Goal: Transaction & Acquisition: Purchase product/service

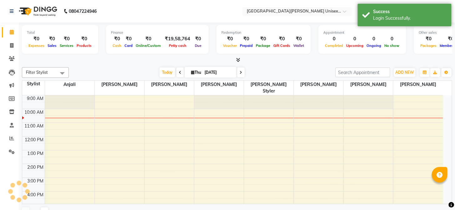
select select "en"
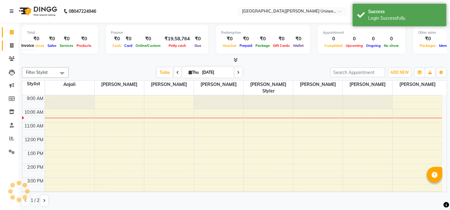
click at [10, 47] on icon at bounding box center [11, 45] width 3 height 5
select select "service"
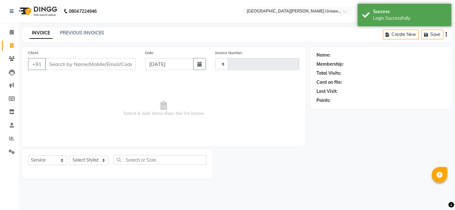
type input "2943"
select select "7055"
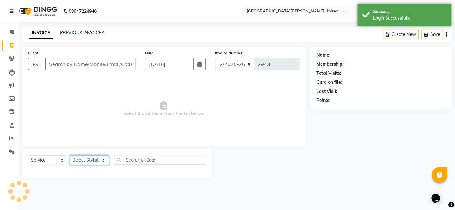
drag, startPoint x: 97, startPoint y: 163, endPoint x: 100, endPoint y: 100, distance: 62.6
click at [96, 162] on select "Select Stylist" at bounding box center [89, 160] width 39 height 10
select select "58723"
click at [70, 155] on select "Select Stylist anjali [PERSON_NAME] [PERSON_NAME] styler [PERSON_NAME] [PERSON_…" at bounding box center [89, 160] width 39 height 10
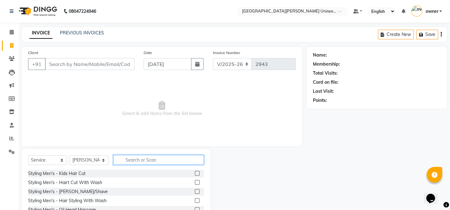
click at [133, 162] on input "text" at bounding box center [158, 160] width 91 height 10
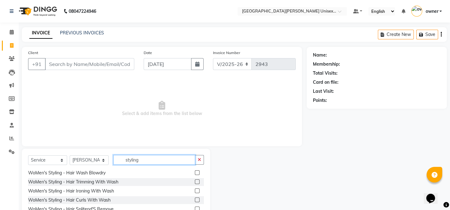
click at [147, 160] on input "styling" at bounding box center [154, 160] width 82 height 10
type input "s"
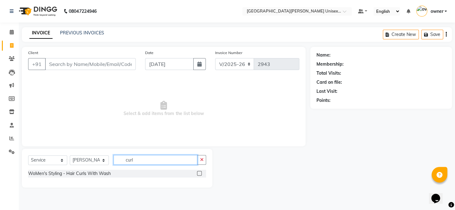
type input "curl"
click at [200, 173] on label at bounding box center [199, 173] width 5 height 5
click at [200, 173] on input "checkbox" at bounding box center [199, 174] width 4 height 4
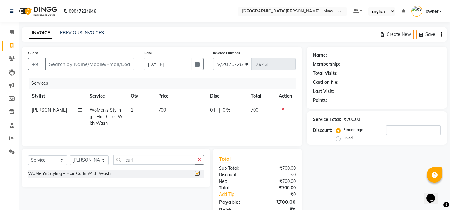
checkbox input "false"
click at [135, 107] on td "1" at bounding box center [141, 116] width 28 height 27
select select "58723"
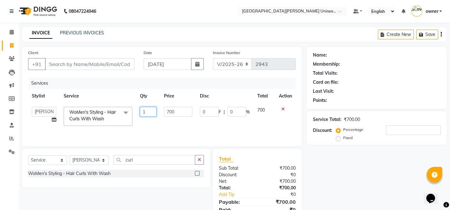
click at [150, 112] on input "1" at bounding box center [148, 112] width 17 height 10
type input "2"
click at [173, 131] on div "Services Stylist Service Qty Price Disc Total Action anjali [PERSON_NAME] [PERS…" at bounding box center [162, 109] width 268 height 63
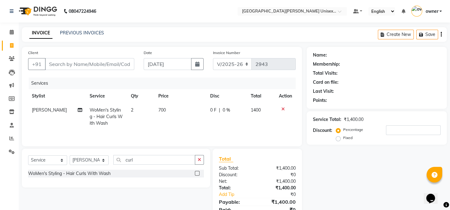
click at [216, 111] on div "0 F | 0 %" at bounding box center [226, 110] width 33 height 7
select select "58723"
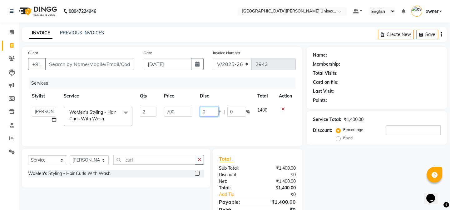
click at [217, 112] on input "0" at bounding box center [209, 112] width 19 height 10
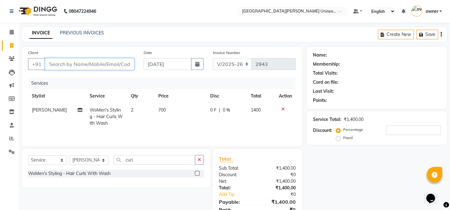
click at [60, 64] on input "Client" at bounding box center [89, 64] width 89 height 12
type input "s"
type input "0"
type input "s"
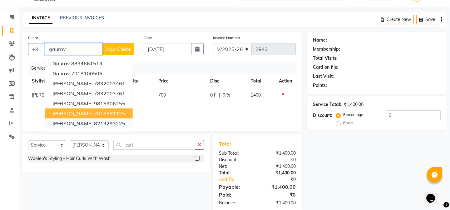
scroll to position [27, 0]
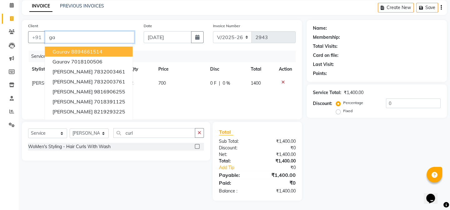
type input "g"
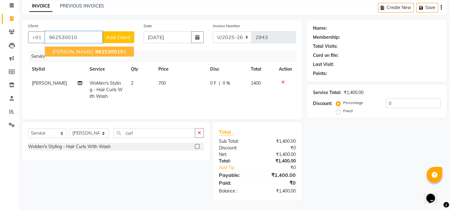
click at [95, 50] on span "962530010" at bounding box center [109, 51] width 28 height 6
type input "9625300101"
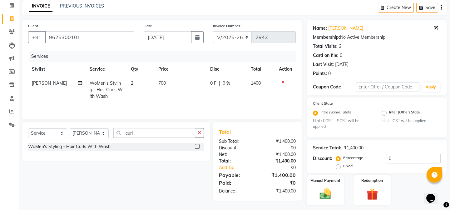
click at [233, 83] on div "0 F | 0 %" at bounding box center [226, 83] width 33 height 7
select select "58723"
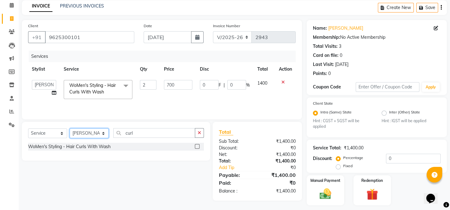
drag, startPoint x: 104, startPoint y: 134, endPoint x: 99, endPoint y: 134, distance: 4.7
click at [103, 134] on select "Select Stylist anjali [PERSON_NAME] [PERSON_NAME] styler [PERSON_NAME] [PERSON_…" at bounding box center [89, 133] width 39 height 10
select select "61129"
click at [70, 128] on select "Select Stylist anjali [PERSON_NAME] [PERSON_NAME] styler [PERSON_NAME] [PERSON_…" at bounding box center [89, 133] width 39 height 10
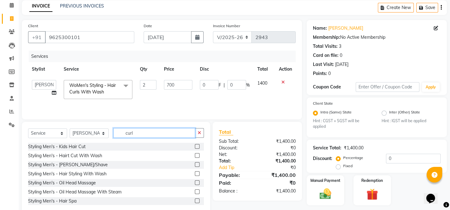
click at [153, 132] on input "curl" at bounding box center [154, 133] width 82 height 10
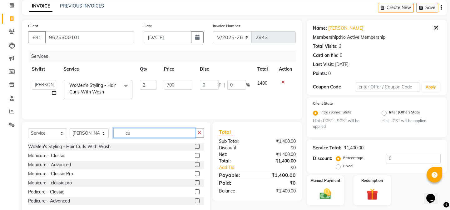
type input "c"
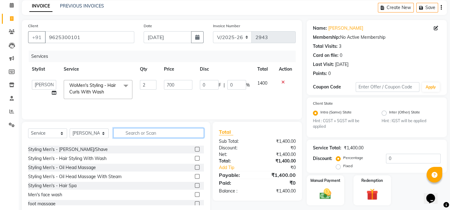
scroll to position [28, 0]
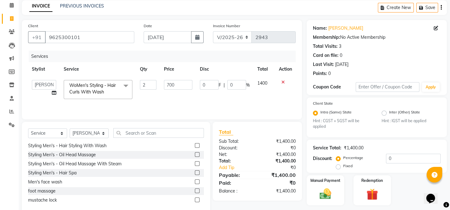
click at [195, 154] on label at bounding box center [197, 154] width 5 height 5
click at [195, 154] on input "checkbox" at bounding box center [197, 155] width 4 height 4
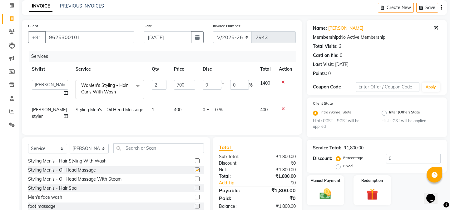
checkbox input "false"
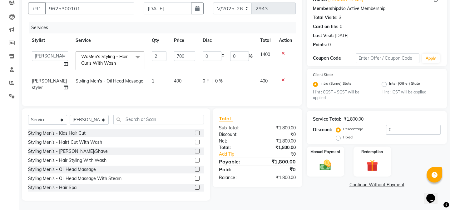
scroll to position [60, 0]
click at [195, 159] on label at bounding box center [197, 160] width 5 height 5
click at [195, 159] on input "checkbox" at bounding box center [197, 160] width 4 height 4
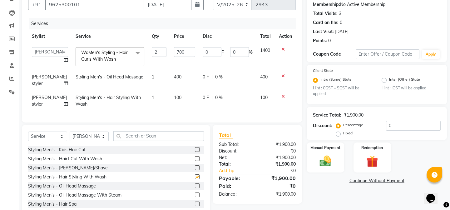
checkbox input "false"
click at [282, 76] on icon at bounding box center [283, 76] width 3 height 4
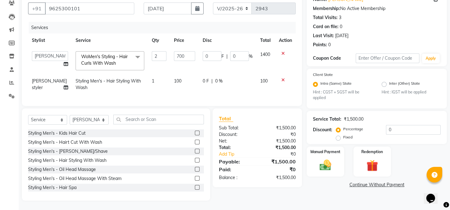
click at [178, 76] on td "100" at bounding box center [184, 84] width 28 height 21
select select "61129"
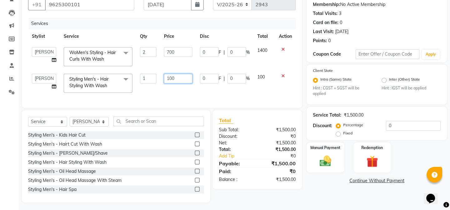
click at [183, 78] on input "100" at bounding box center [178, 79] width 28 height 10
type input "1"
type input "150"
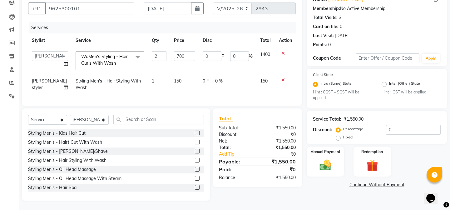
click at [191, 93] on div "Services Stylist Service Qty Price Disc Total Action anjali [PERSON_NAME] [PERS…" at bounding box center [162, 61] width 268 height 78
click at [211, 51] on input "0" at bounding box center [212, 56] width 19 height 10
type input "200"
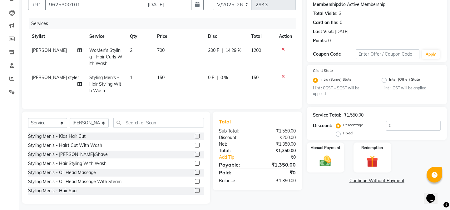
click at [203, 63] on tr "[PERSON_NAME]'s Styling - Hair Curls With Wash 2 700 200 F | 14.29 % 1200" at bounding box center [162, 56] width 268 height 27
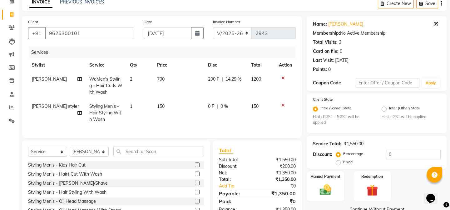
scroll to position [67, 0]
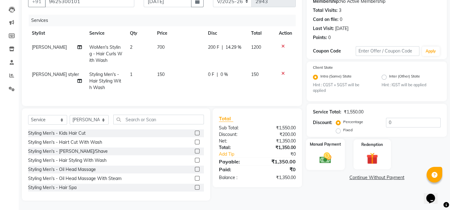
click at [331, 163] on div "Manual Payment" at bounding box center [325, 154] width 39 height 31
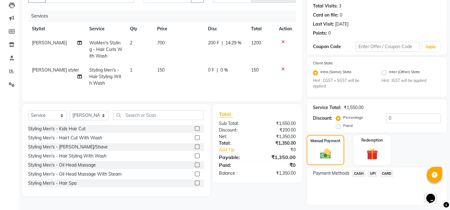
click at [373, 171] on span "UPI" at bounding box center [373, 173] width 10 height 7
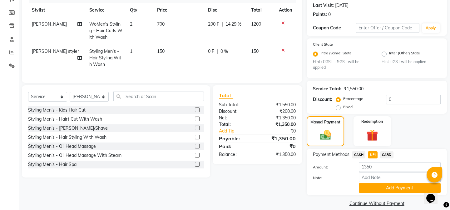
scroll to position [94, 0]
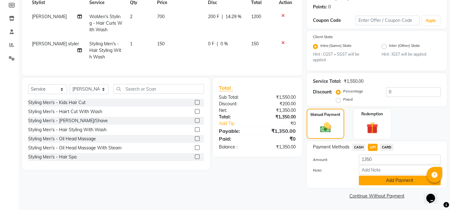
click at [364, 184] on button "Add Payment" at bounding box center [400, 181] width 82 height 10
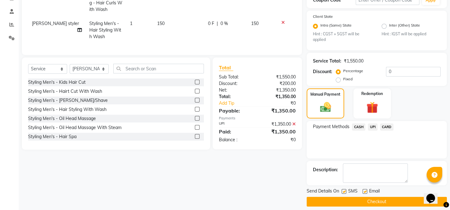
scroll to position [120, 0]
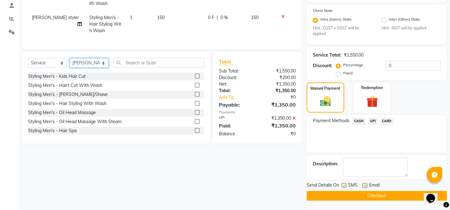
click at [94, 68] on select "Select Stylist anjali [PERSON_NAME] [PERSON_NAME] styler [PERSON_NAME] [PERSON_…" at bounding box center [89, 63] width 39 height 10
select select "58739"
click at [70, 62] on select "Select Stylist anjali [PERSON_NAME] [PERSON_NAME] styler [PERSON_NAME] [PERSON_…" at bounding box center [89, 63] width 39 height 10
click at [133, 63] on input "text" at bounding box center [158, 63] width 91 height 10
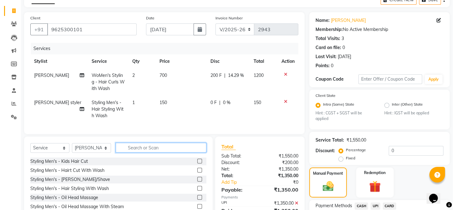
scroll to position [34, 0]
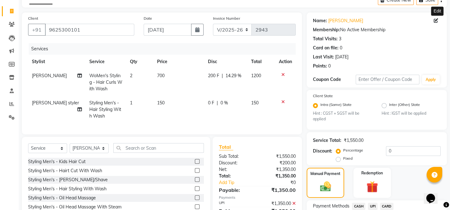
click at [437, 20] on icon at bounding box center [436, 20] width 4 height 4
select select "[DEMOGRAPHIC_DATA]"
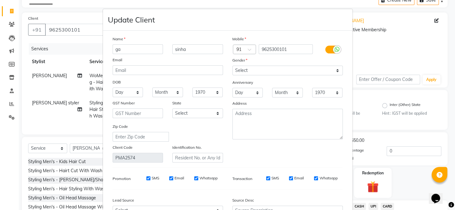
type input "g"
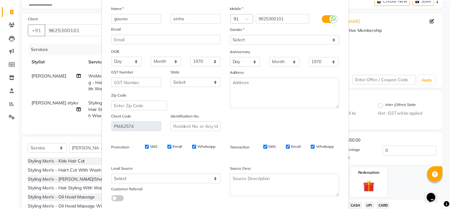
scroll to position [69, 0]
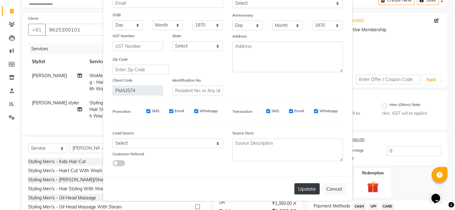
type input "gaurav"
click at [299, 189] on button "Update" at bounding box center [306, 188] width 25 height 11
select select
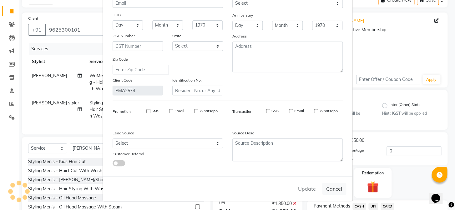
select select
checkbox input "false"
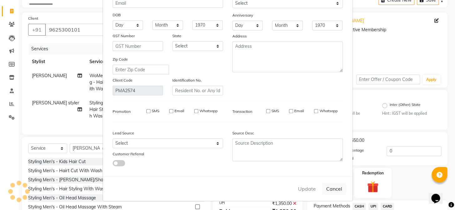
checkbox input "false"
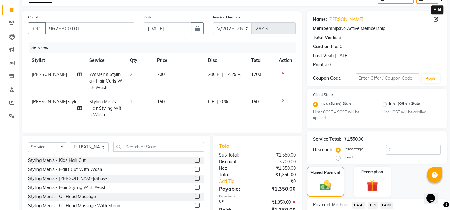
scroll to position [34, 0]
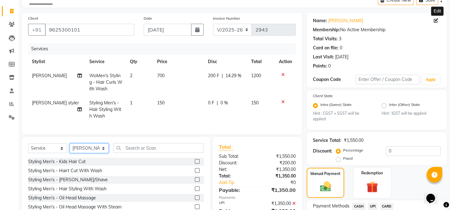
click at [96, 152] on select "Select Stylist anjali [PERSON_NAME] [PERSON_NAME] styler [PERSON_NAME] [PERSON_…" at bounding box center [89, 148] width 39 height 10
click at [70, 148] on select "Select Stylist anjali [PERSON_NAME] [PERSON_NAME] styler [PERSON_NAME] [PERSON_…" at bounding box center [89, 148] width 39 height 10
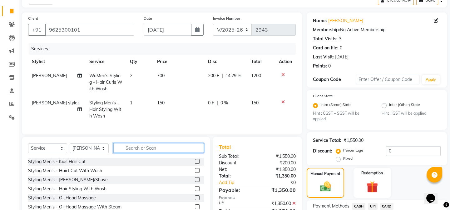
click at [141, 153] on input "text" at bounding box center [158, 148] width 91 height 10
type input "thre"
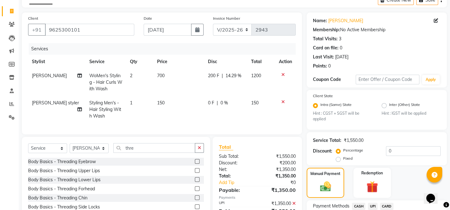
click at [195, 164] on label at bounding box center [197, 161] width 5 height 5
click at [195, 164] on input "checkbox" at bounding box center [197, 162] width 4 height 4
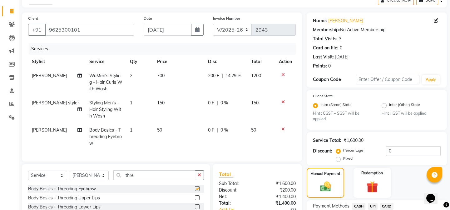
checkbox input "false"
click at [195, 200] on label at bounding box center [197, 197] width 5 height 5
click at [195, 200] on input "checkbox" at bounding box center [197, 198] width 4 height 4
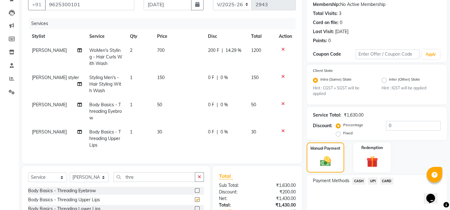
checkbox input "false"
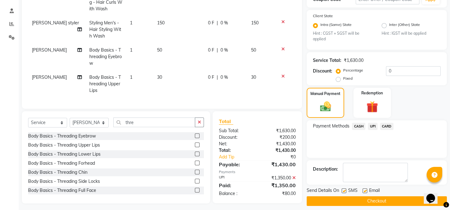
scroll to position [122, 0]
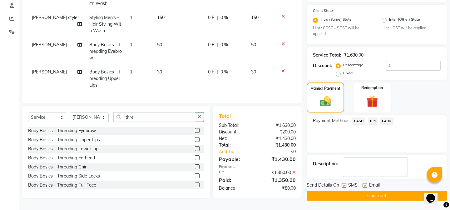
click at [294, 174] on icon at bounding box center [294, 172] width 3 height 4
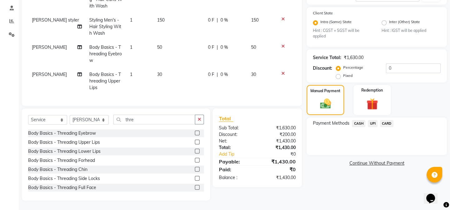
click at [376, 120] on span "UPI" at bounding box center [373, 123] width 10 height 7
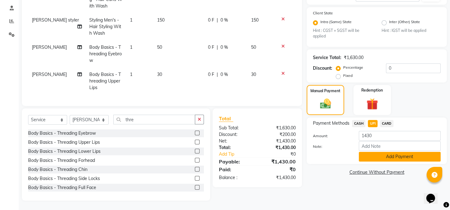
click at [371, 155] on button "Add Payment" at bounding box center [400, 157] width 82 height 10
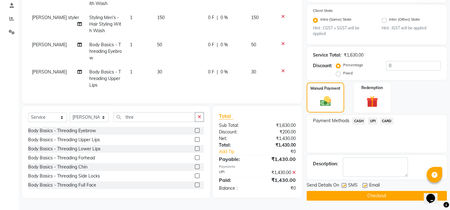
click at [346, 191] on button "Checkout" at bounding box center [377, 196] width 140 height 10
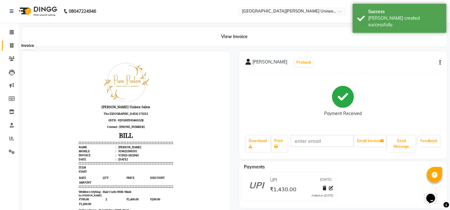
click at [13, 42] on span at bounding box center [11, 45] width 11 height 7
select select "service"
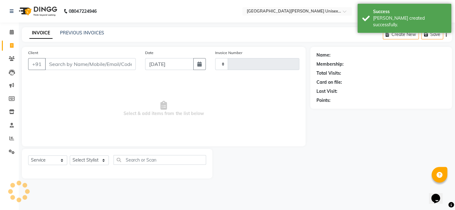
type input "2944"
select select "7055"
click at [86, 32] on link "PREVIOUS INVOICES" at bounding box center [82, 33] width 44 height 6
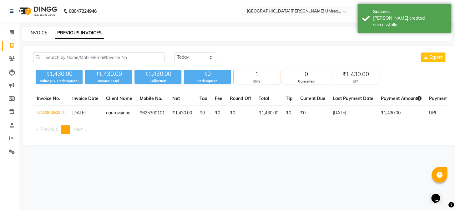
click at [40, 32] on link "INVOICE" at bounding box center [38, 33] width 18 height 6
select select "7055"
select select "service"
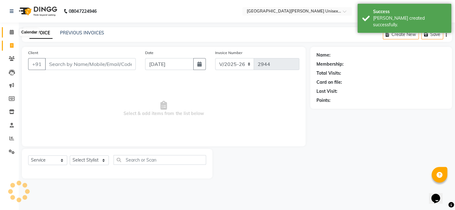
click at [12, 33] on icon at bounding box center [12, 32] width 4 height 5
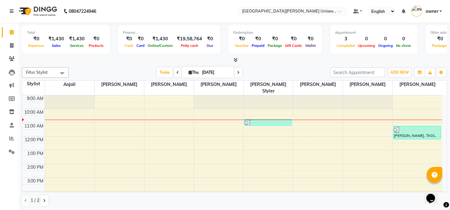
click at [31, 73] on span "Filter Stylist" at bounding box center [37, 72] width 22 height 5
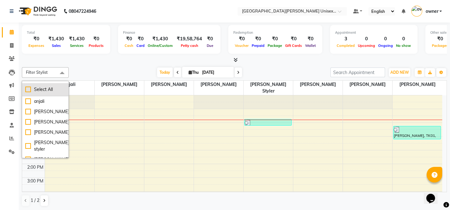
click at [28, 91] on div "Select All" at bounding box center [45, 89] width 40 height 7
checkbox input "true"
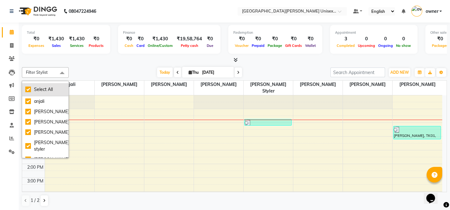
checkbox input "true"
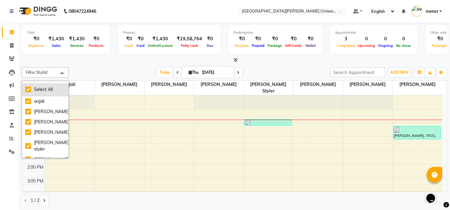
checkbox input "true"
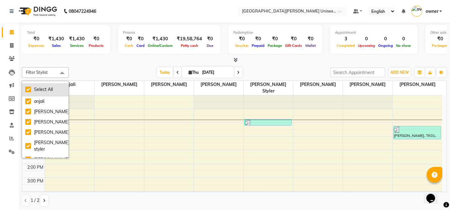
checkbox input "true"
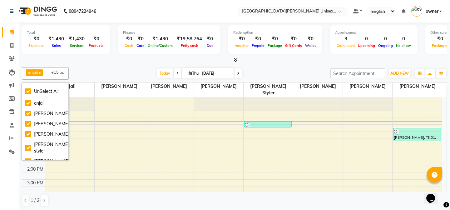
click at [98, 74] on div "[DATE] [DATE]" at bounding box center [200, 73] width 256 height 9
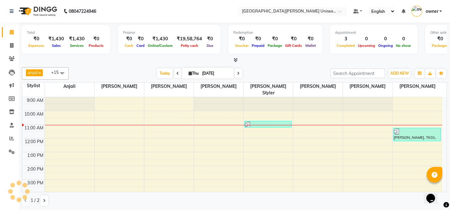
drag, startPoint x: 30, startPoint y: 13, endPoint x: 39, endPoint y: 11, distance: 9.9
click at [39, 11] on img at bounding box center [37, 12] width 43 height 18
drag, startPoint x: 39, startPoint y: 11, endPoint x: 20, endPoint y: 61, distance: 53.6
click at [20, 61] on div "Total ₹0 Expenses ₹1,430 Sales ₹1,430 Services ₹0 Products Finance ₹0 Cash ₹0 C…" at bounding box center [235, 117] width 432 height 188
click at [13, 140] on icon at bounding box center [11, 138] width 5 height 5
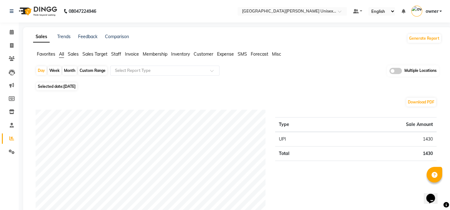
click at [74, 71] on div "Month" at bounding box center [70, 70] width 14 height 9
select select "9"
select select "2025"
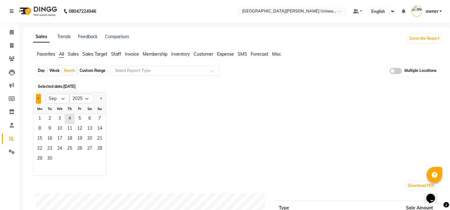
click at [37, 100] on button "Previous month" at bounding box center [38, 99] width 5 height 10
select select "8"
click at [78, 121] on span "1" at bounding box center [80, 119] width 10 height 10
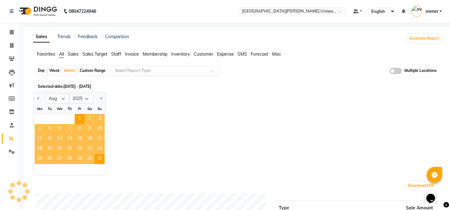
click at [122, 72] on input "text" at bounding box center [159, 71] width 90 height 6
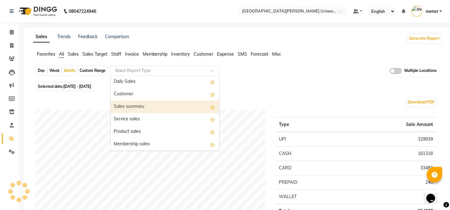
click at [145, 106] on div "Sales summary" at bounding box center [165, 107] width 109 height 13
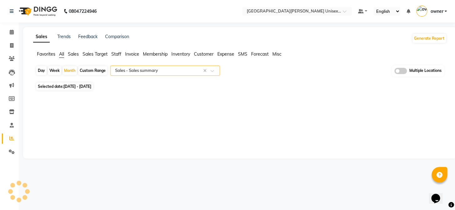
click at [144, 71] on input "text" at bounding box center [159, 71] width 90 height 6
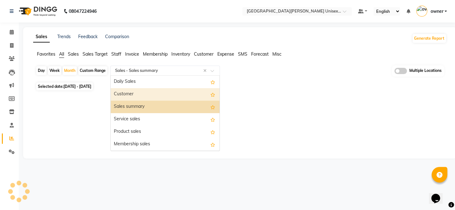
click at [140, 93] on div "Customer" at bounding box center [165, 94] width 109 height 13
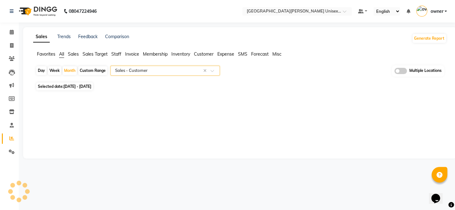
select select "full_report"
select select "csv"
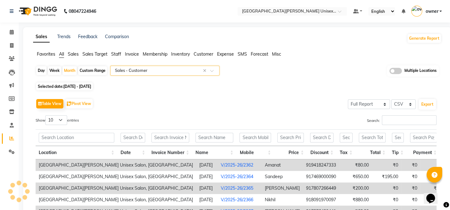
click at [143, 72] on input "text" at bounding box center [159, 71] width 90 height 6
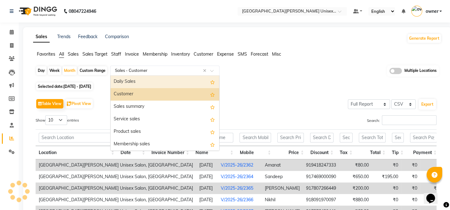
click at [140, 81] on div "Daily Sales" at bounding box center [165, 82] width 109 height 13
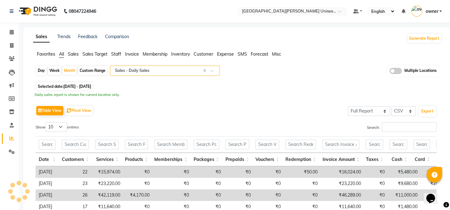
click at [130, 71] on input "text" at bounding box center [159, 71] width 90 height 6
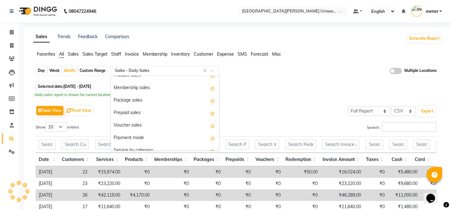
scroll to position [57, 0]
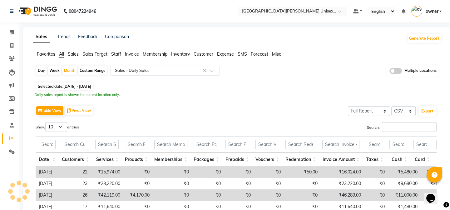
click at [243, 90] on div "Day Week Month Custom Range Select Report Type × Sales - Daily Sales × Multiple…" at bounding box center [237, 189] width 409 height 248
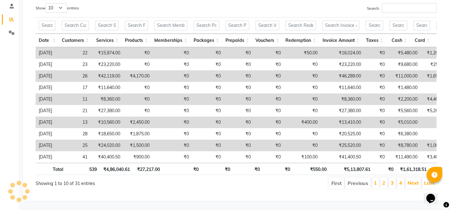
scroll to position [0, 0]
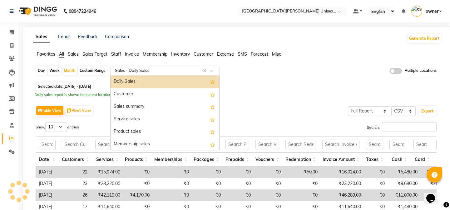
click at [126, 67] on div "Select Report Type × Sales - Daily Sales ×" at bounding box center [164, 71] width 109 height 10
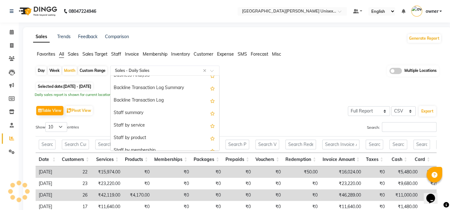
scroll to position [170, 0]
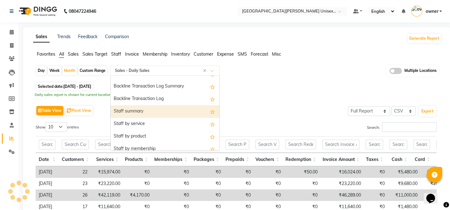
click at [139, 113] on div "Staff summary" at bounding box center [165, 111] width 109 height 13
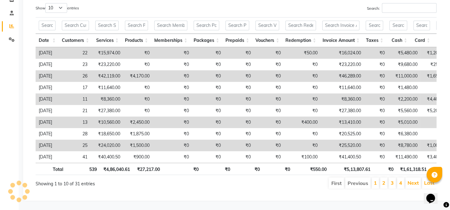
scroll to position [0, 11]
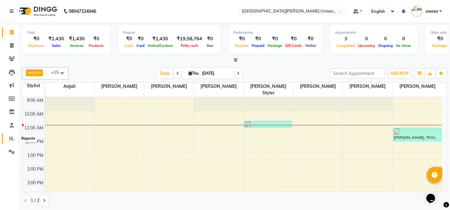
click at [13, 137] on icon at bounding box center [11, 138] width 5 height 5
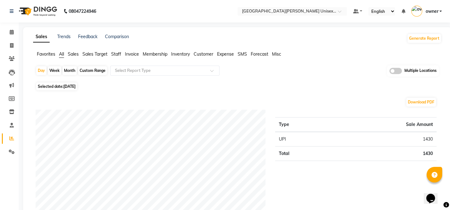
click at [68, 71] on div "Month" at bounding box center [70, 70] width 14 height 9
select select "9"
select select "2025"
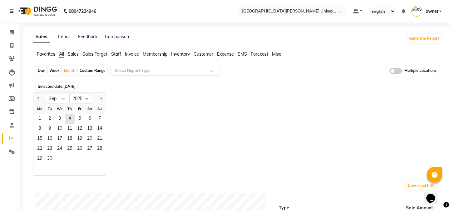
click at [98, 54] on span "Sales Target" at bounding box center [95, 54] width 25 height 6
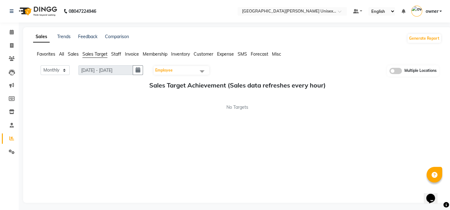
click at [187, 72] on span "Employee" at bounding box center [182, 70] width 56 height 9
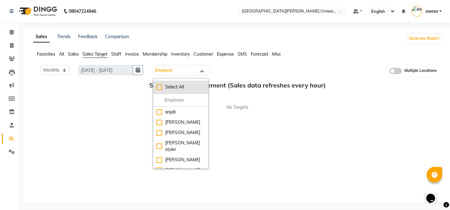
click at [161, 88] on div "Select All" at bounding box center [181, 87] width 49 height 7
checkbox input "true"
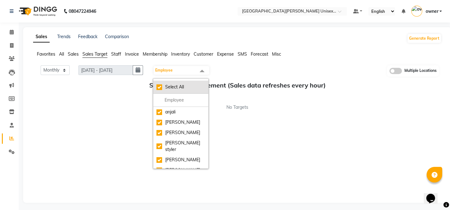
checkbox input "true"
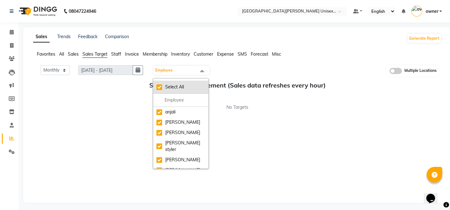
checkbox input "true"
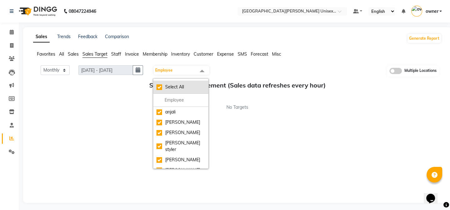
checkbox input "true"
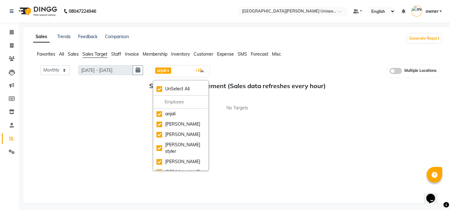
click at [121, 55] on span "Staff" at bounding box center [116, 54] width 10 height 6
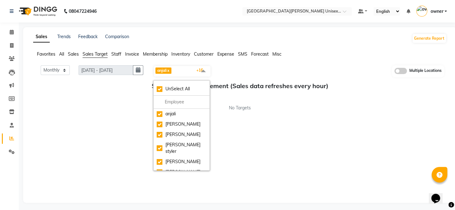
select select "9"
select select "2025"
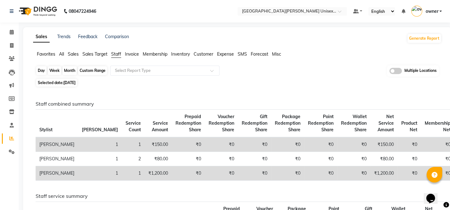
click at [73, 68] on div "Month" at bounding box center [70, 70] width 14 height 9
select select "9"
select select "2025"
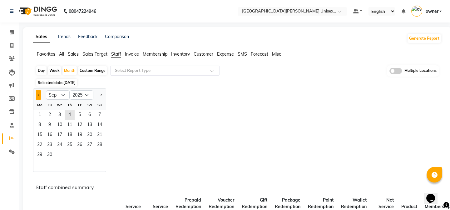
click at [38, 94] on span "Previous month" at bounding box center [39, 94] width 2 height 2
select select "8"
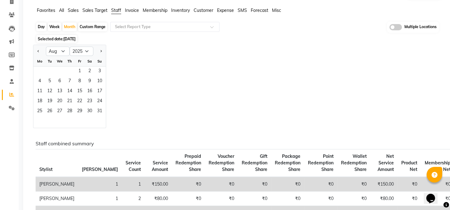
scroll to position [28, 0]
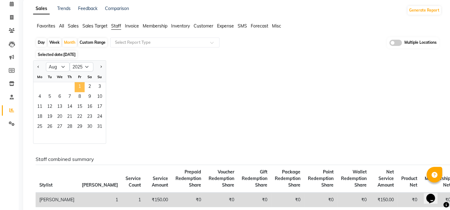
click at [78, 83] on span "1" at bounding box center [80, 87] width 10 height 10
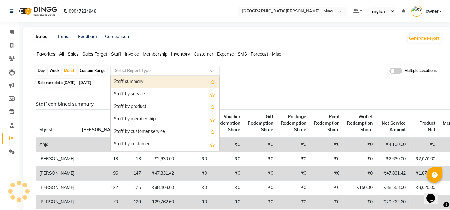
click at [132, 72] on input "text" at bounding box center [159, 71] width 90 height 6
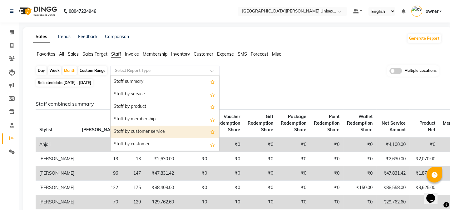
click at [145, 133] on div "Staff by customer service" at bounding box center [165, 132] width 109 height 13
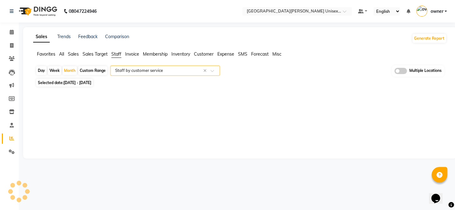
select select "full_report"
select select "csv"
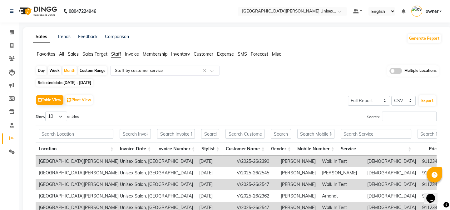
click at [60, 53] on span "All" at bounding box center [61, 54] width 5 height 6
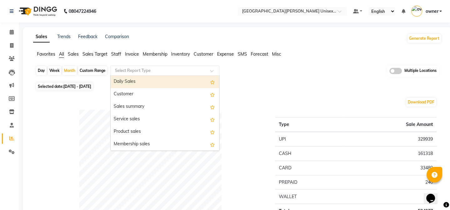
click at [122, 71] on input "text" at bounding box center [159, 71] width 90 height 6
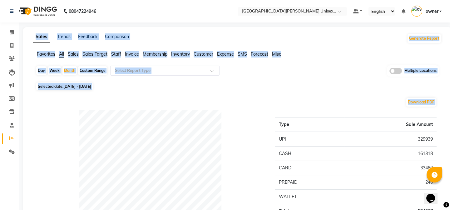
click at [158, 101] on div "Download PDF" at bounding box center [236, 102] width 401 height 10
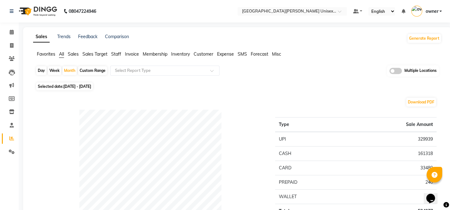
click at [60, 56] on span "All" at bounding box center [61, 54] width 5 height 6
click at [73, 71] on div "Month" at bounding box center [70, 70] width 14 height 9
select select "8"
select select "2025"
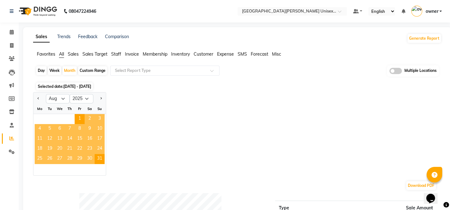
click at [119, 54] on span "Staff" at bounding box center [116, 54] width 10 height 6
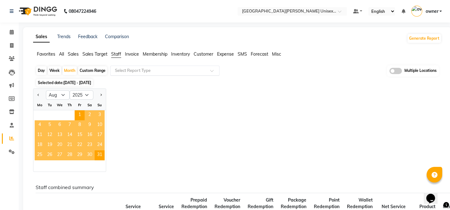
click at [129, 72] on input "text" at bounding box center [159, 71] width 90 height 6
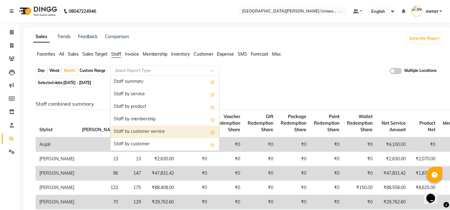
click at [147, 129] on div "Staff by customer service" at bounding box center [165, 132] width 109 height 13
select select "full_report"
select select "csv"
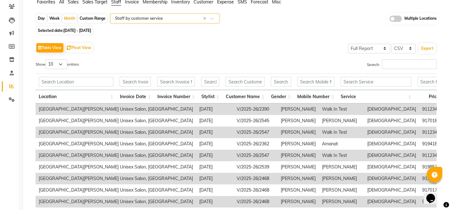
scroll to position [31, 0]
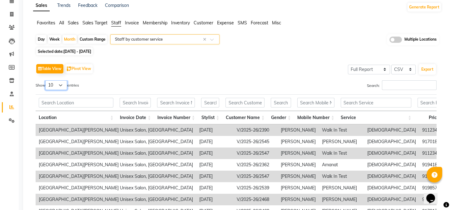
click at [62, 84] on select "10 25 50 100" at bounding box center [56, 85] width 22 height 10
select select "100"
click at [46, 80] on select "10 25 50 100" at bounding box center [56, 85] width 22 height 10
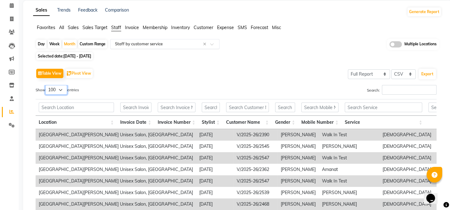
scroll to position [8, 0]
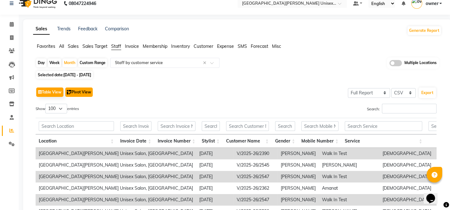
click at [81, 93] on button "Pivot View" at bounding box center [79, 92] width 28 height 9
select select "full_report"
select select "csv"
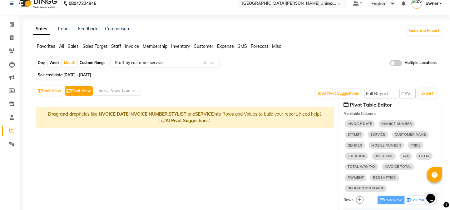
scroll to position [0, 0]
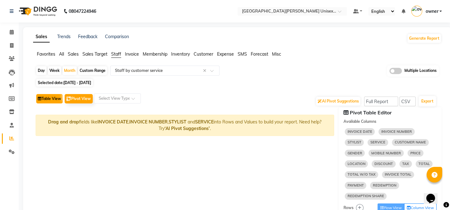
click at [56, 97] on button "Table View" at bounding box center [49, 98] width 27 height 9
select select "full_report"
select select "csv"
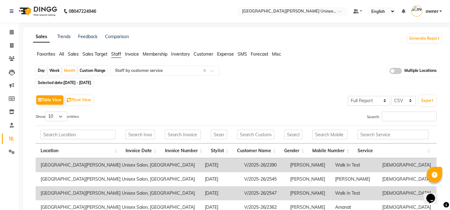
click at [119, 53] on span "Staff" at bounding box center [116, 54] width 10 height 6
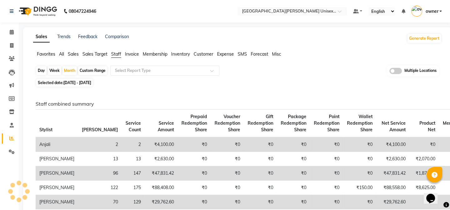
click at [69, 81] on span "[DATE] - [DATE]" at bounding box center [77, 82] width 28 height 5
select select "8"
select select "2025"
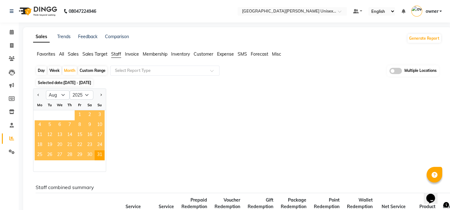
click at [78, 115] on span "1" at bounding box center [80, 115] width 10 height 10
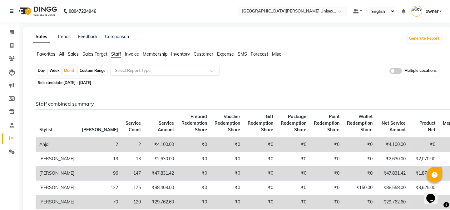
click at [268, 9] on input "text" at bounding box center [286, 12] width 91 height 6
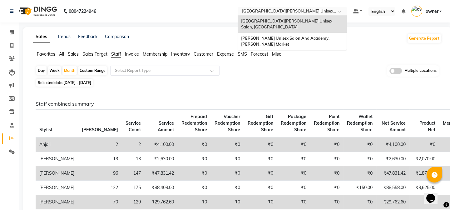
click at [282, 20] on span "[GEOGRAPHIC_DATA][PERSON_NAME] Unisex Salon, [GEOGRAPHIC_DATA]" at bounding box center [287, 23] width 92 height 11
click at [284, 13] on input "text" at bounding box center [286, 12] width 91 height 6
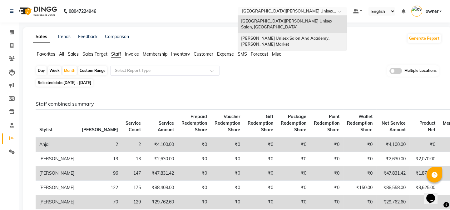
click at [286, 36] on span "[PERSON_NAME] Unisex Salon And Academy, [PERSON_NAME] Market" at bounding box center [285, 41] width 89 height 11
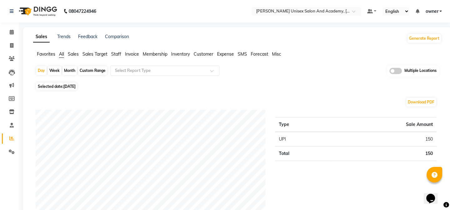
click at [68, 68] on div "Month" at bounding box center [70, 70] width 14 height 9
select select "9"
select select "2025"
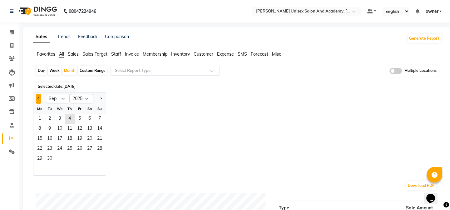
click at [37, 100] on button "Previous month" at bounding box center [38, 99] width 5 height 10
select select "8"
click at [79, 119] on span "1" at bounding box center [80, 119] width 10 height 10
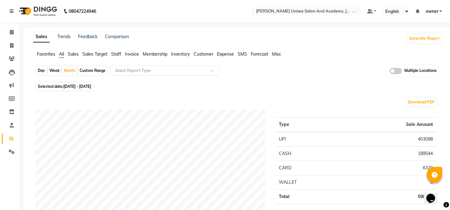
click at [134, 73] on input "text" at bounding box center [159, 71] width 90 height 6
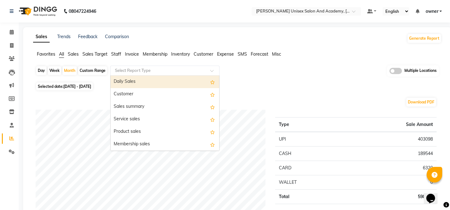
click at [115, 55] on span "Staff" at bounding box center [116, 54] width 10 height 6
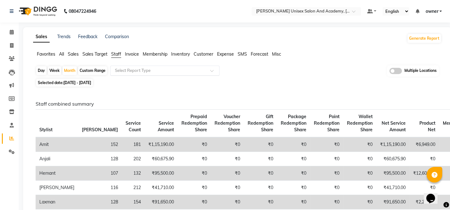
click at [127, 69] on input "text" at bounding box center [159, 71] width 90 height 6
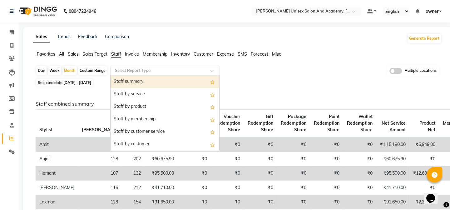
click at [128, 81] on div "Staff summary" at bounding box center [165, 82] width 109 height 13
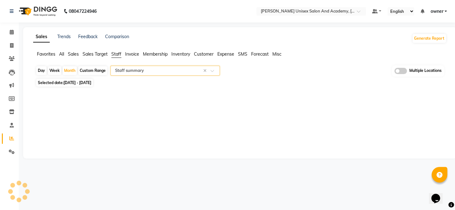
select select "full_report"
select select "csv"
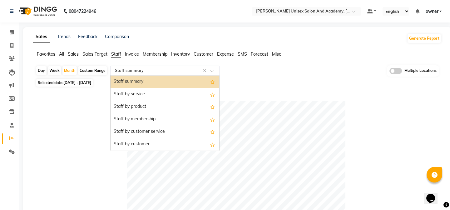
click at [134, 70] on input "text" at bounding box center [159, 71] width 90 height 6
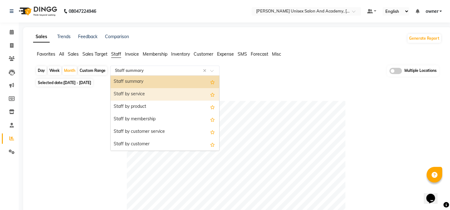
click at [143, 98] on div "Staff by service" at bounding box center [165, 94] width 109 height 13
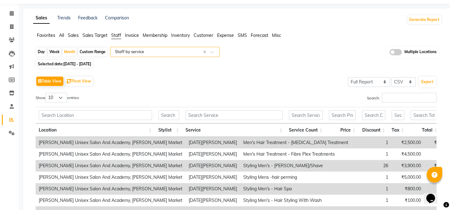
scroll to position [28, 0]
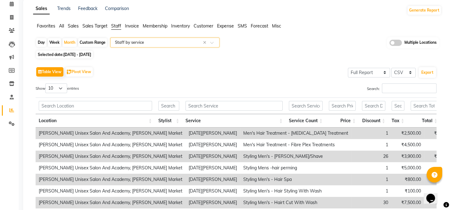
click at [141, 39] on input "text" at bounding box center [159, 42] width 90 height 6
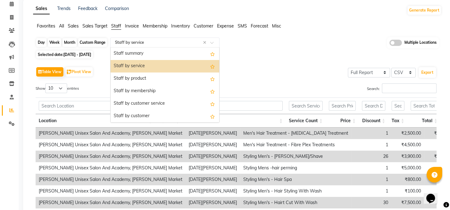
click at [75, 44] on div "Month" at bounding box center [70, 42] width 14 height 9
select select "8"
select select "2025"
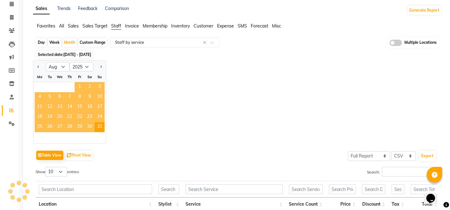
click at [75, 85] on span "1" at bounding box center [80, 87] width 10 height 10
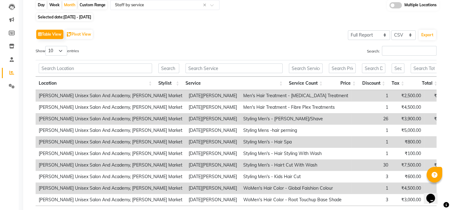
scroll to position [0, 0]
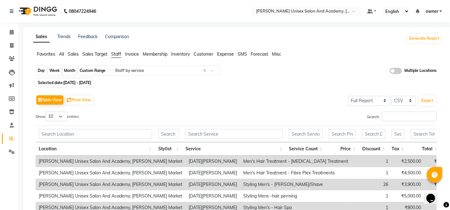
click at [72, 72] on div "Month" at bounding box center [70, 70] width 14 height 9
select select "8"
select select "2025"
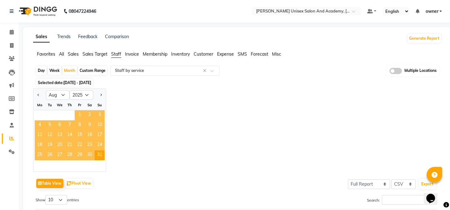
click at [82, 118] on span "1" at bounding box center [80, 115] width 10 height 10
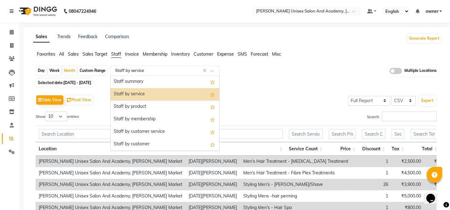
click at [135, 72] on input "text" at bounding box center [159, 71] width 90 height 6
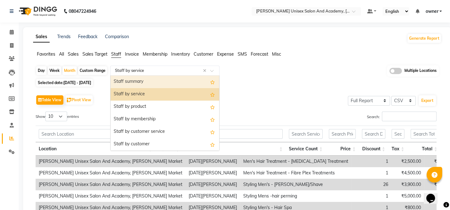
click at [143, 80] on div "Staff summary" at bounding box center [165, 82] width 109 height 13
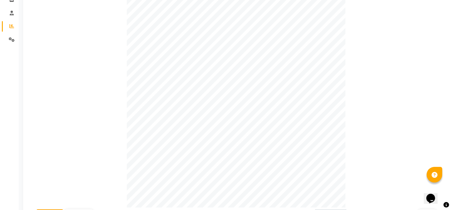
scroll to position [19, 0]
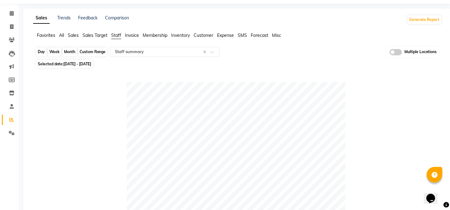
click at [72, 53] on div "Month" at bounding box center [70, 52] width 14 height 9
select select "8"
select select "2025"
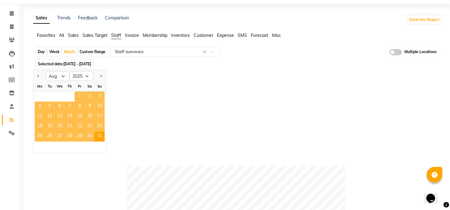
click at [80, 96] on span "1" at bounding box center [80, 97] width 10 height 10
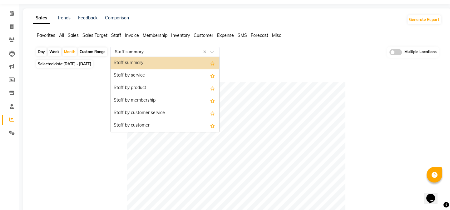
click at [129, 48] on div "Select Report Type × Staff summary ×" at bounding box center [164, 52] width 109 height 10
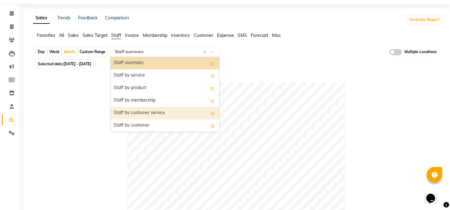
click at [137, 115] on div "Staff by customer service" at bounding box center [165, 113] width 109 height 13
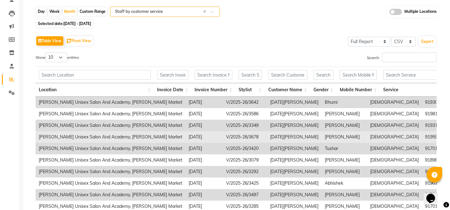
scroll to position [0, 0]
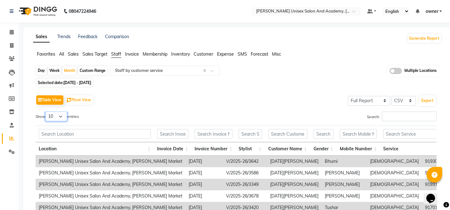
click at [62, 116] on select "10 25 50 100" at bounding box center [56, 117] width 22 height 10
select select "100"
click at [46, 112] on select "10 25 50 100" at bounding box center [56, 117] width 22 height 10
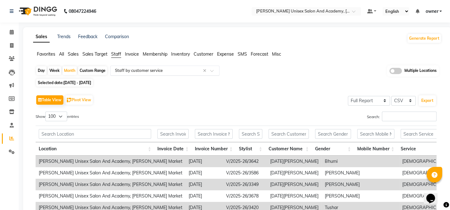
click at [134, 74] on div "Select Report Type × Staff by customer service ×" at bounding box center [164, 71] width 109 height 10
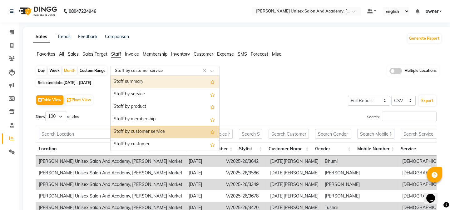
click at [125, 83] on div "Staff summary" at bounding box center [165, 82] width 109 height 13
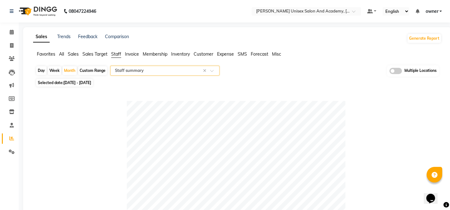
click at [137, 75] on ng-select "Select Report Type × Staff summary ×" at bounding box center [164, 71] width 109 height 10
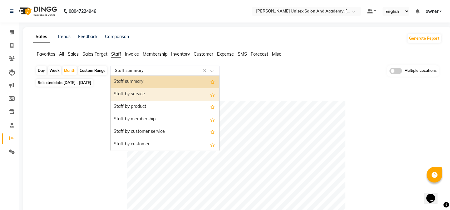
click at [136, 97] on div "Staff by service" at bounding box center [165, 94] width 109 height 13
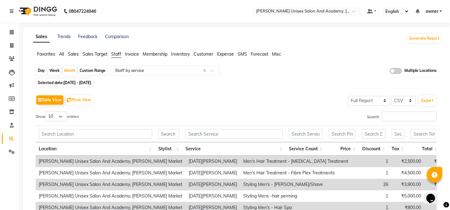
click at [119, 54] on span "Staff" at bounding box center [116, 54] width 10 height 6
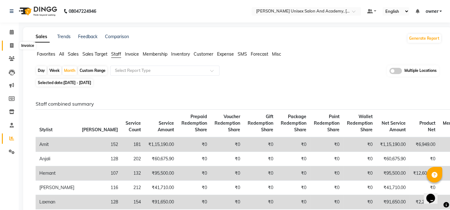
click at [11, 43] on icon at bounding box center [11, 45] width 3 height 5
select select "service"
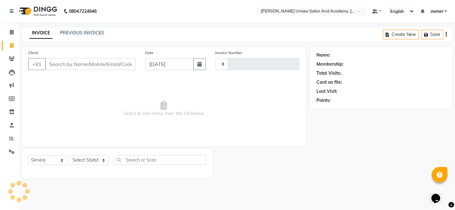
click at [60, 68] on input "Client" at bounding box center [90, 64] width 91 height 12
type input "3902"
select select "8060"
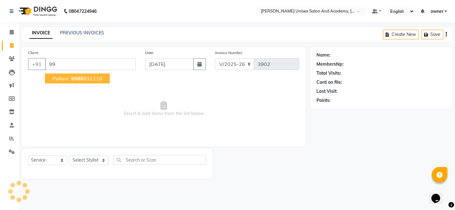
type input "9"
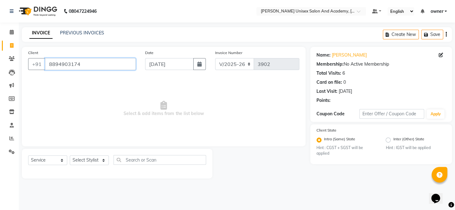
click at [75, 63] on input "8894903174" at bounding box center [90, 64] width 91 height 12
click at [78, 64] on input "8894903174" at bounding box center [90, 64] width 91 height 12
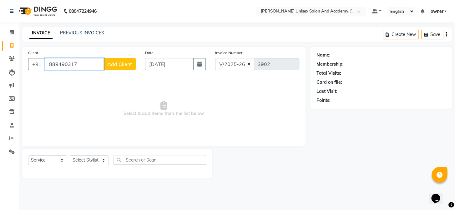
type input "8894903174"
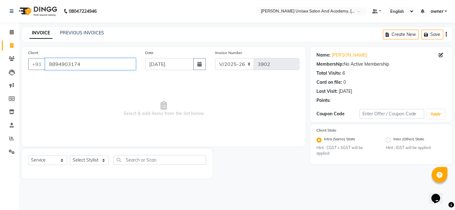
click at [101, 65] on input "8894903174" at bounding box center [90, 64] width 91 height 12
click at [135, 66] on div "Client +91 8894903174" at bounding box center [81, 62] width 117 height 26
click at [103, 58] on div "Client +91 8894903174" at bounding box center [81, 62] width 117 height 26
click at [91, 161] on select "Select Stylist Amit anjali hemant kashish laxman mandeep kumar owner pooja sahi…" at bounding box center [89, 160] width 39 height 10
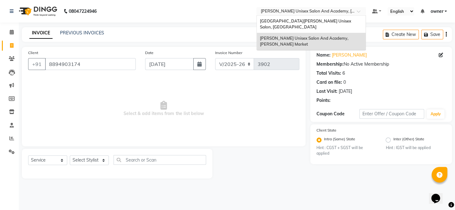
click at [357, 11] on span at bounding box center [361, 13] width 8 height 6
click at [309, 21] on span "[GEOGRAPHIC_DATA][PERSON_NAME] Unisex Salon, [GEOGRAPHIC_DATA]" at bounding box center [306, 23] width 92 height 11
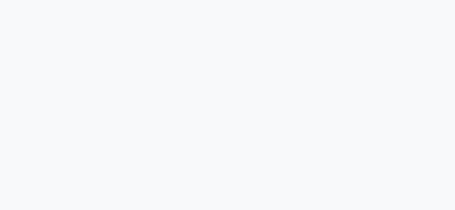
select select "service"
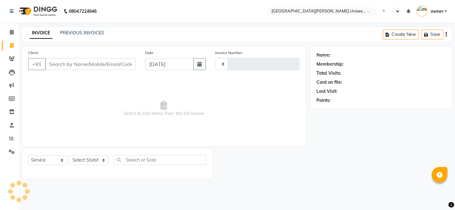
click at [72, 64] on input "Client" at bounding box center [90, 64] width 91 height 12
type input "889"
type input "2944"
select select "en"
select select "7055"
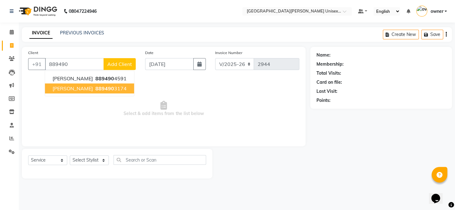
click at [70, 90] on span "HARSHIT" at bounding box center [73, 88] width 40 height 6
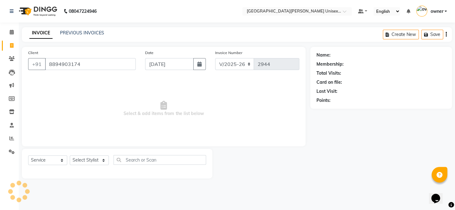
type input "8894903174"
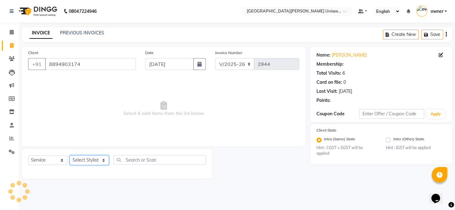
click at [79, 160] on select "Select Stylist anjali [PERSON_NAME] [PERSON_NAME] styler [PERSON_NAME] [PERSON_…" at bounding box center [89, 160] width 39 height 10
select select "86130"
click at [70, 155] on select "Select Stylist anjali [PERSON_NAME] [PERSON_NAME] styler [PERSON_NAME] [PERSON_…" at bounding box center [89, 160] width 39 height 10
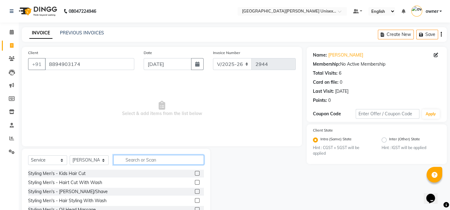
click at [123, 163] on input "text" at bounding box center [158, 160] width 91 height 10
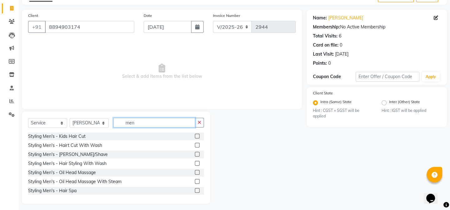
scroll to position [41, 0]
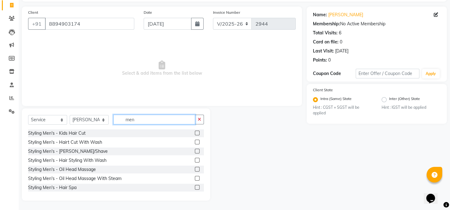
type input "men"
click at [195, 159] on label at bounding box center [197, 160] width 5 height 5
click at [195, 159] on input "checkbox" at bounding box center [197, 160] width 4 height 4
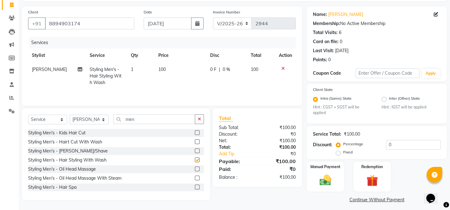
checkbox input "false"
click at [214, 72] on span "0 F" at bounding box center [213, 69] width 6 height 7
select select "86130"
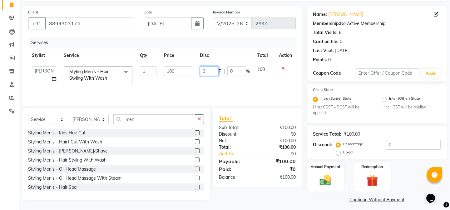
click at [214, 72] on input "0" at bounding box center [209, 71] width 19 height 10
type input "50"
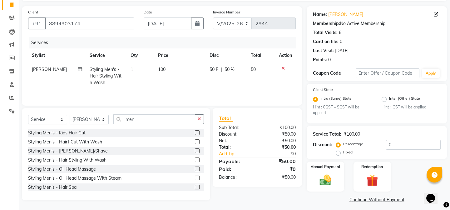
click at [223, 85] on td "50 F | 50 %" at bounding box center [226, 76] width 41 height 27
select select "86130"
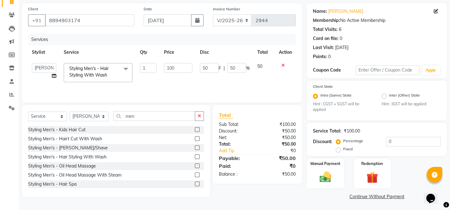
scroll to position [45, 0]
click at [333, 174] on img at bounding box center [325, 177] width 19 height 14
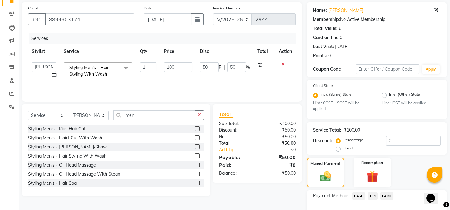
click at [359, 196] on span "CASH" at bounding box center [358, 196] width 13 height 7
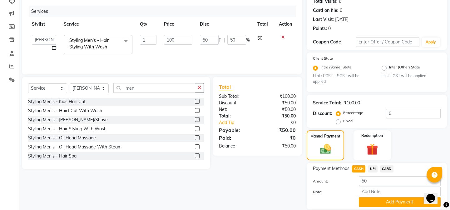
scroll to position [94, 0]
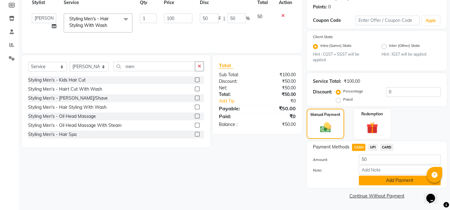
click at [372, 181] on button "Add Payment" at bounding box center [400, 181] width 82 height 10
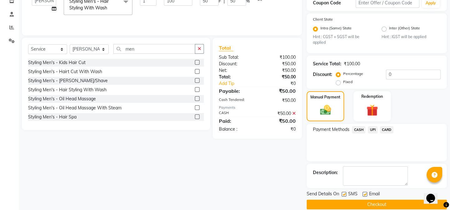
scroll to position [120, 0]
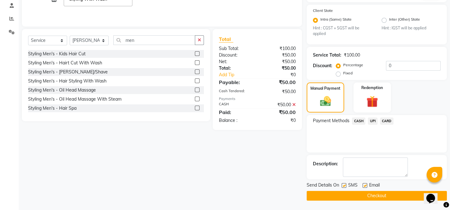
click at [335, 194] on button "Checkout" at bounding box center [377, 196] width 140 height 10
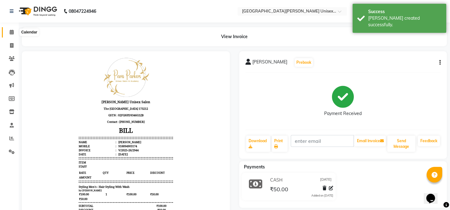
click at [13, 31] on icon at bounding box center [12, 32] width 4 height 5
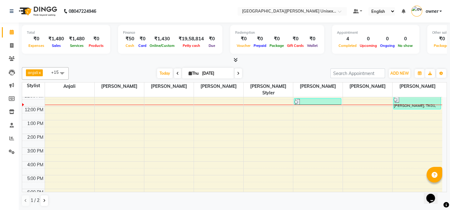
scroll to position [63, 0]
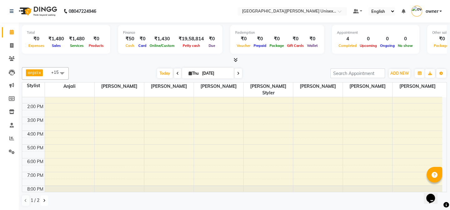
click at [44, 199] on icon at bounding box center [44, 201] width 3 height 4
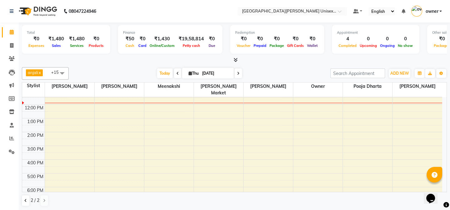
scroll to position [0, 0]
